Goal: Task Accomplishment & Management: Manage account settings

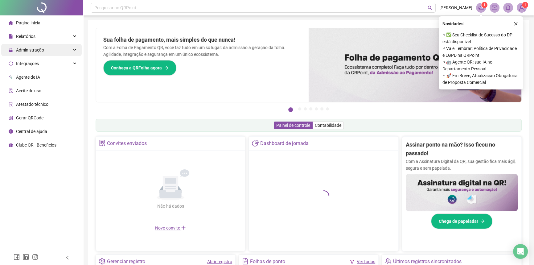
click at [65, 53] on div "Administração" at bounding box center [41, 50] width 80 height 12
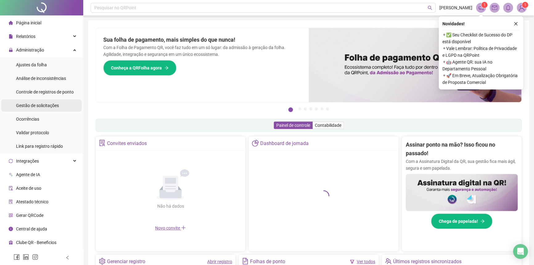
drag, startPoint x: 24, startPoint y: 101, endPoint x: 38, endPoint y: 101, distance: 14.2
click at [24, 102] on div "Gestão de solicitações" at bounding box center [37, 105] width 43 height 12
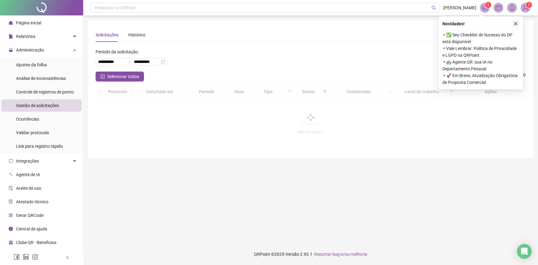
click at [517, 22] on icon "close" at bounding box center [516, 24] width 4 height 4
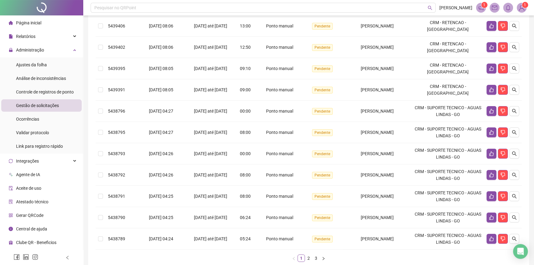
scroll to position [140, 0]
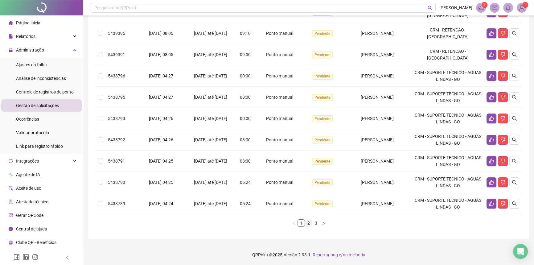
click at [308, 222] on link "2" at bounding box center [308, 223] width 7 height 7
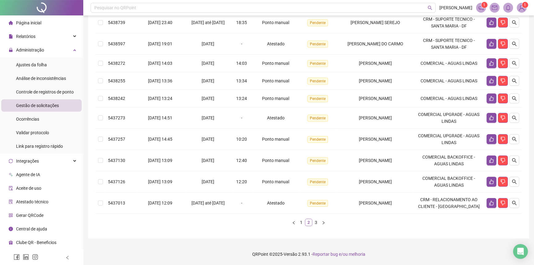
scroll to position [129, 0]
click at [317, 223] on link "3" at bounding box center [316, 223] width 7 height 7
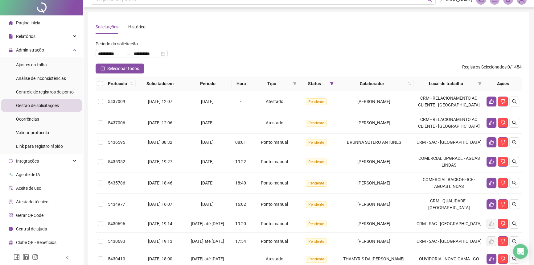
scroll to position [0, 0]
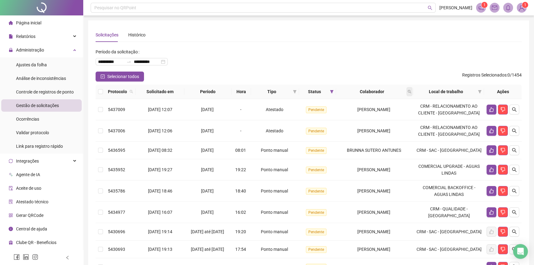
click at [411, 91] on icon "search" at bounding box center [410, 92] width 4 height 4
type input "******"
click at [373, 117] on span "Buscar" at bounding box center [373, 116] width 14 height 7
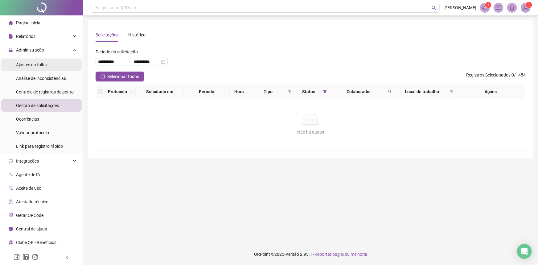
click at [51, 64] on li "Ajustes da folha" at bounding box center [41, 65] width 80 height 12
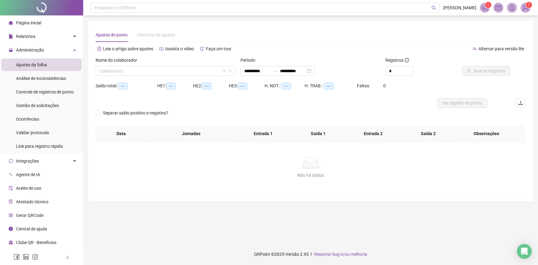
type input "**********"
click at [315, 70] on div "**********" at bounding box center [278, 71] width 75 height 10
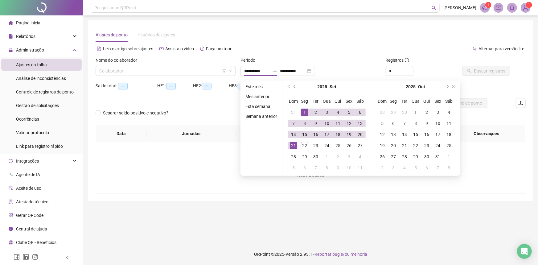
click at [294, 86] on span "prev-year" at bounding box center [295, 86] width 3 height 3
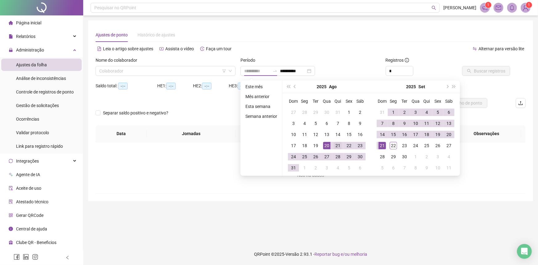
type input "**********"
click at [336, 145] on div "21" at bounding box center [337, 145] width 7 height 7
type input "**********"
click at [450, 134] on div "20" at bounding box center [448, 134] width 7 height 7
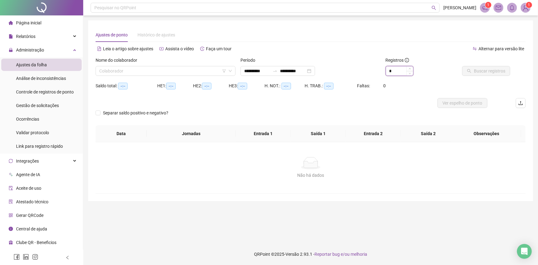
click at [394, 68] on input "*" at bounding box center [399, 70] width 27 height 9
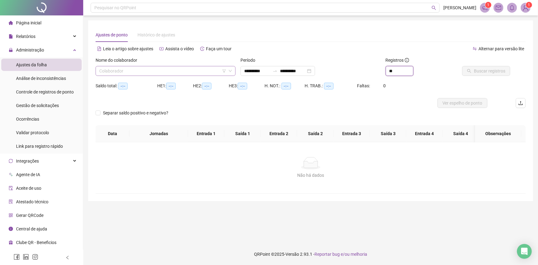
type input "**"
click at [168, 68] on input "search" at bounding box center [162, 70] width 127 height 9
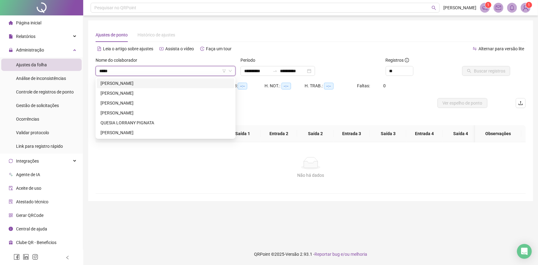
type input "******"
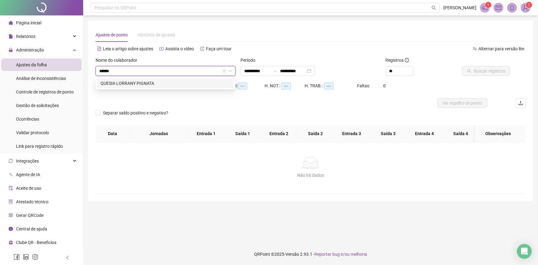
click at [166, 80] on div "QUESIA LORRANY PIGNATA" at bounding box center [166, 83] width 138 height 10
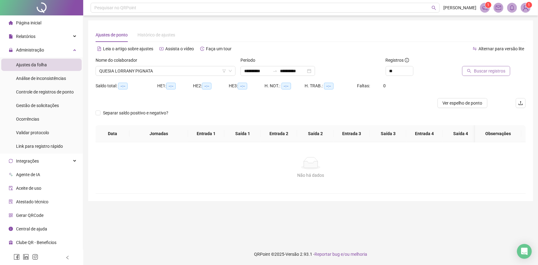
click at [476, 70] on span "Buscar registros" at bounding box center [489, 71] width 31 height 7
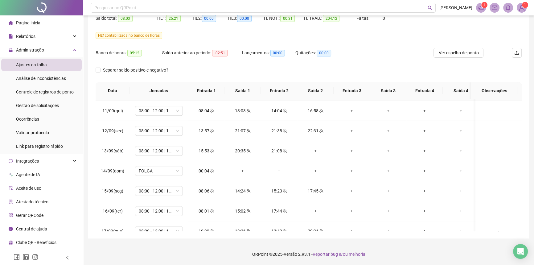
scroll to position [420, 0]
click at [212, 170] on icon "team" at bounding box center [212, 170] width 4 height 4
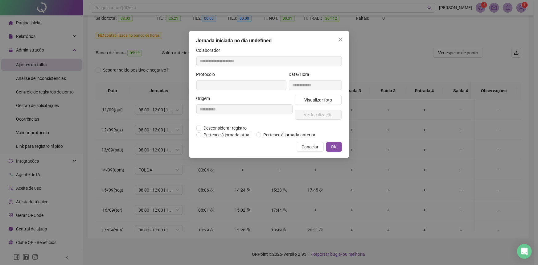
type input "**********"
click at [268, 136] on span "Pertence à jornada anterior" at bounding box center [289, 135] width 57 height 7
click at [332, 150] on span "OK" at bounding box center [334, 147] width 6 height 7
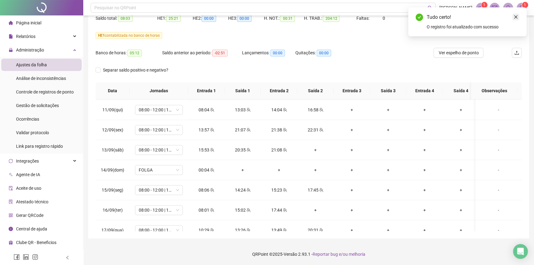
click at [518, 15] on icon "close" at bounding box center [516, 17] width 4 height 4
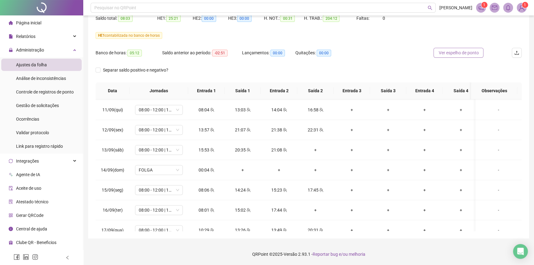
scroll to position [11, 0]
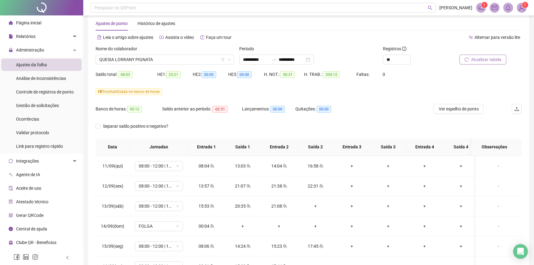
click at [481, 60] on span "Atualizar tabela" at bounding box center [486, 59] width 30 height 7
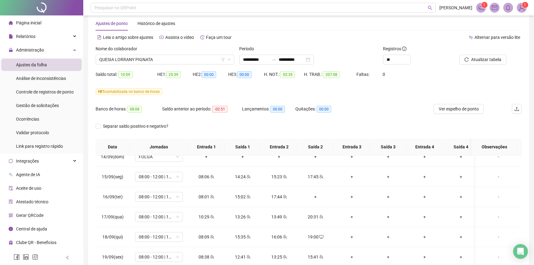
scroll to position [68, 0]
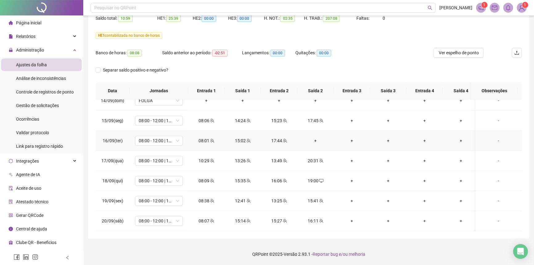
click at [316, 138] on div "+" at bounding box center [315, 140] width 27 height 7
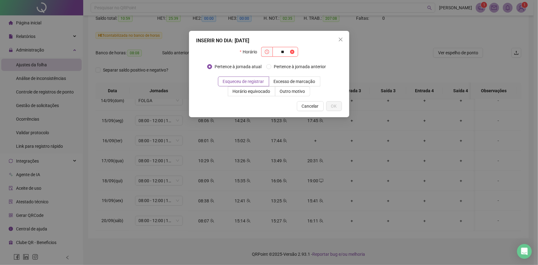
type input "*"
type input "*****"
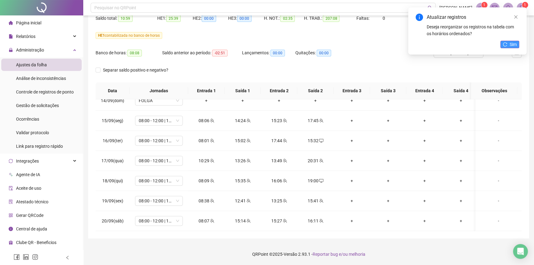
click at [505, 42] on icon "reload" at bounding box center [505, 44] width 4 height 4
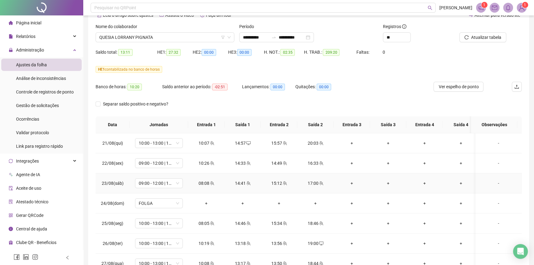
scroll to position [0, 0]
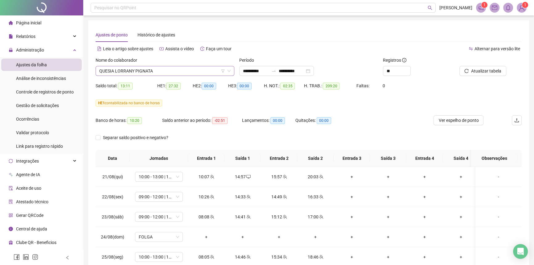
click at [192, 72] on span "QUESIA LORRANY PIGNATA" at bounding box center [164, 70] width 131 height 9
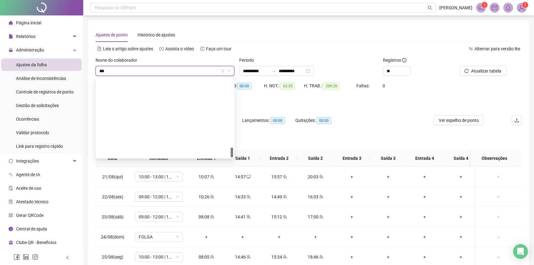
type input "****"
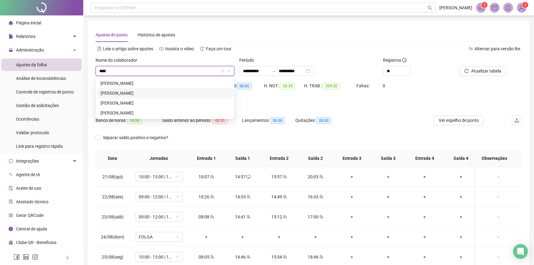
click at [137, 90] on div "[PERSON_NAME]" at bounding box center [165, 93] width 129 height 7
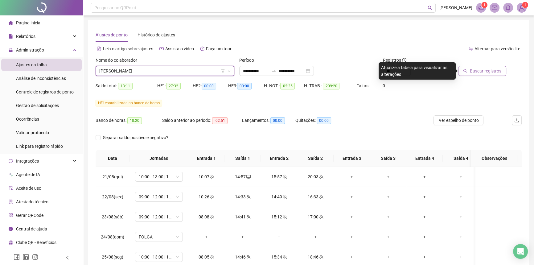
click at [482, 68] on span "Buscar registros" at bounding box center [485, 71] width 31 height 7
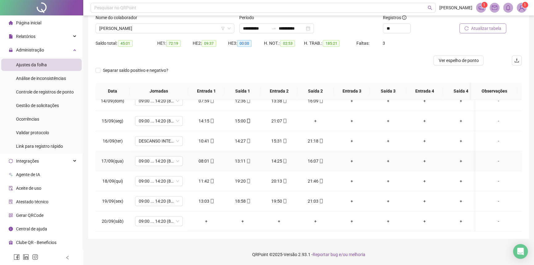
scroll to position [43, 0]
click at [149, 216] on span "09:00 ... 14:20 (8 HORAS)" at bounding box center [159, 220] width 40 height 9
type input "****"
click at [157, 205] on div "Folga compensatória" at bounding box center [163, 203] width 41 height 7
click at [184, 201] on span "Sim" at bounding box center [187, 200] width 7 height 7
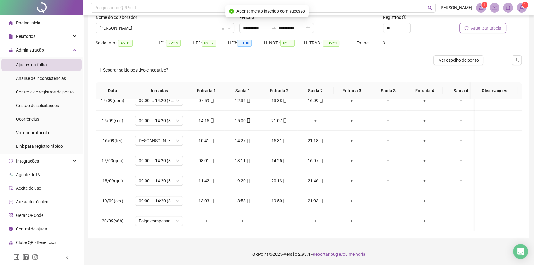
click at [499, 28] on span "Atualizar tabela" at bounding box center [486, 28] width 30 height 7
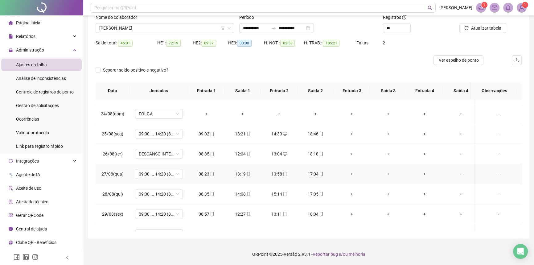
scroll to position [56, 0]
click at [159, 150] on span "DESCANSO INTER-JORNADA" at bounding box center [159, 153] width 40 height 9
type input "*****"
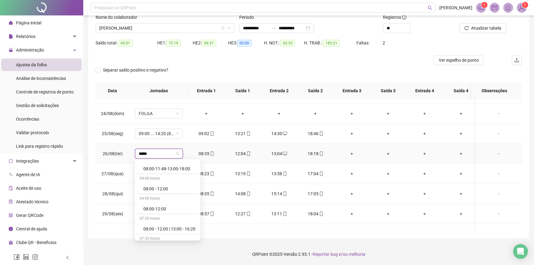
scroll to position [336, 0]
click at [172, 199] on div "08:00 - 12:00 | 13:00 - 16:20" at bounding box center [169, 199] width 52 height 7
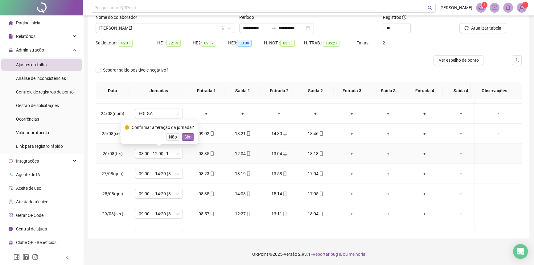
click at [187, 136] on span "Sim" at bounding box center [187, 137] width 7 height 7
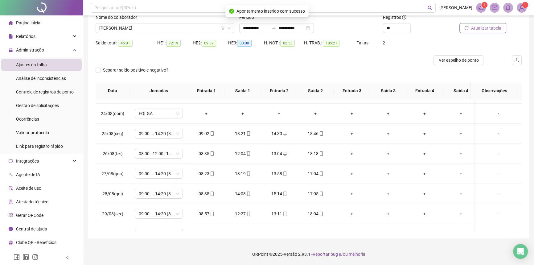
click at [471, 31] on button "Atualizar tabela" at bounding box center [483, 28] width 47 height 10
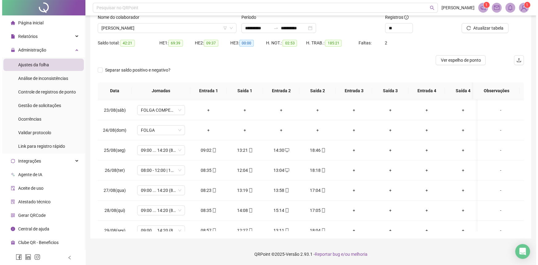
scroll to position [0, 0]
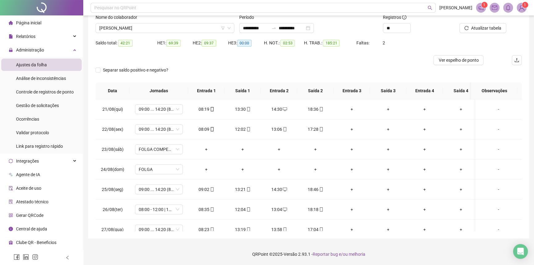
click at [522, 9] on img at bounding box center [521, 7] width 9 height 9
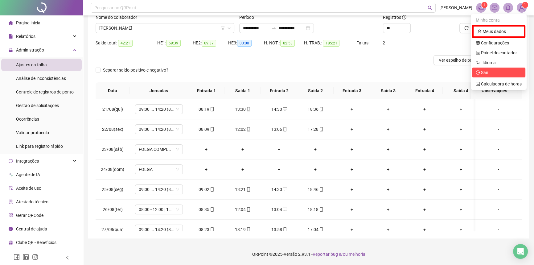
click at [488, 73] on span "Sair" at bounding box center [484, 72] width 7 height 5
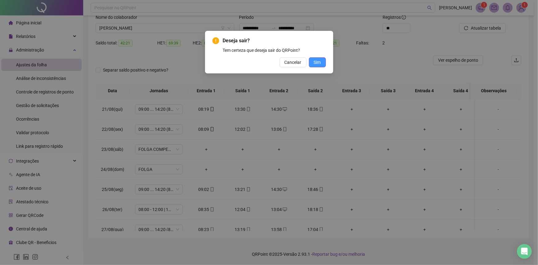
click at [324, 65] on button "Sim" at bounding box center [317, 62] width 17 height 10
